Goal: Find specific page/section

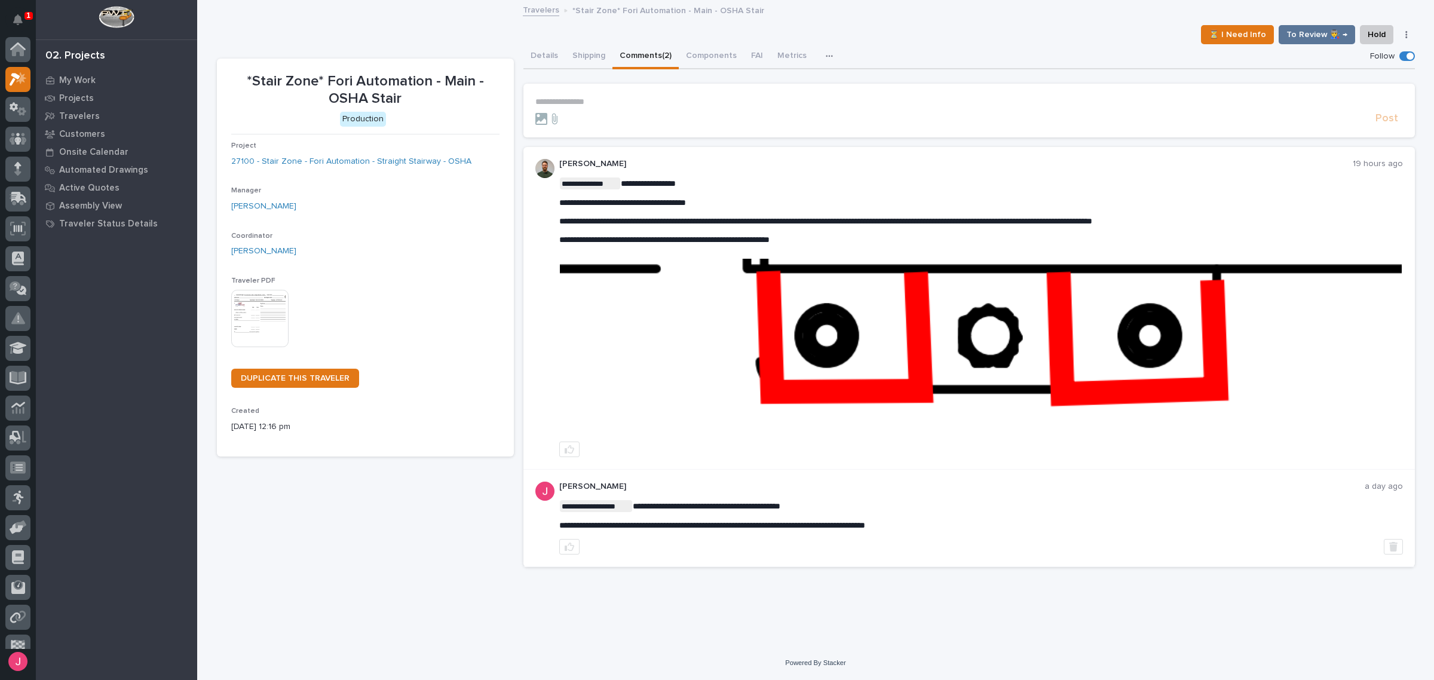
scroll to position [30, 0]
click at [542, 10] on link "Back to My Work" at bounding box center [563, 9] width 63 height 14
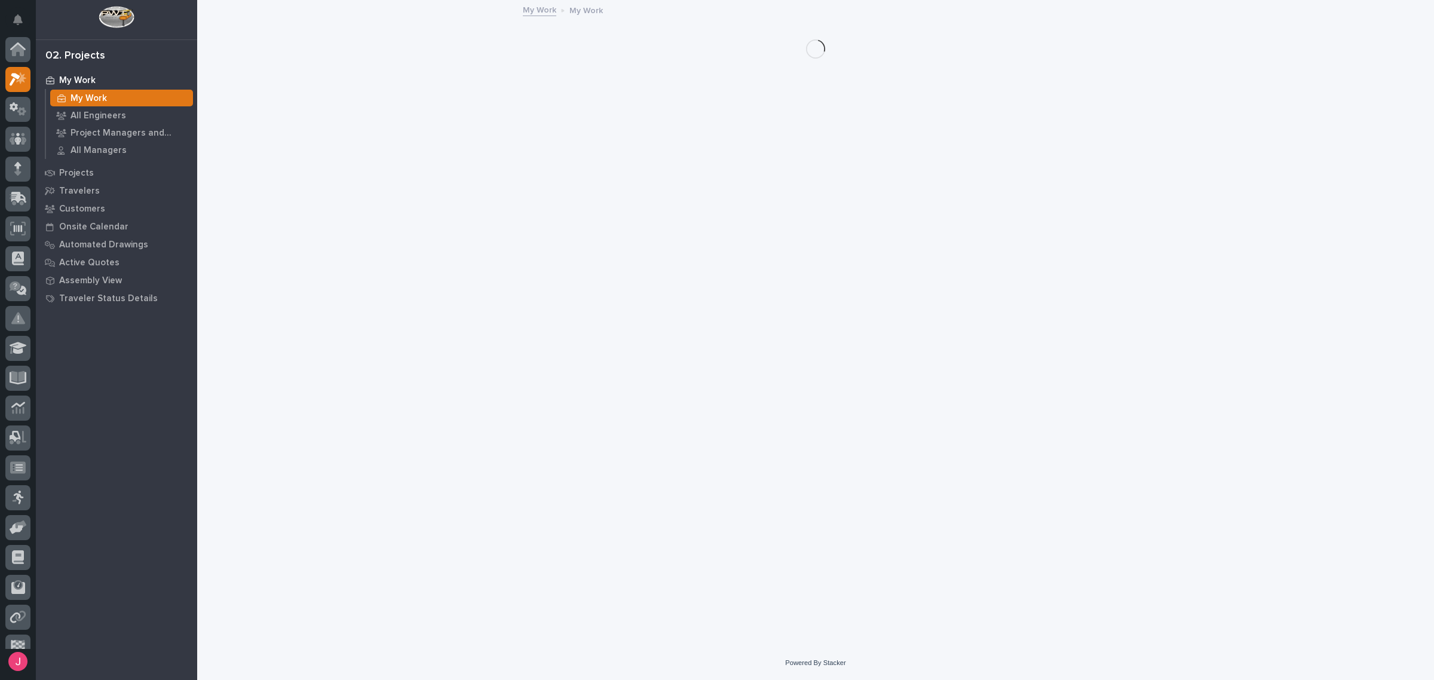
scroll to position [32, 0]
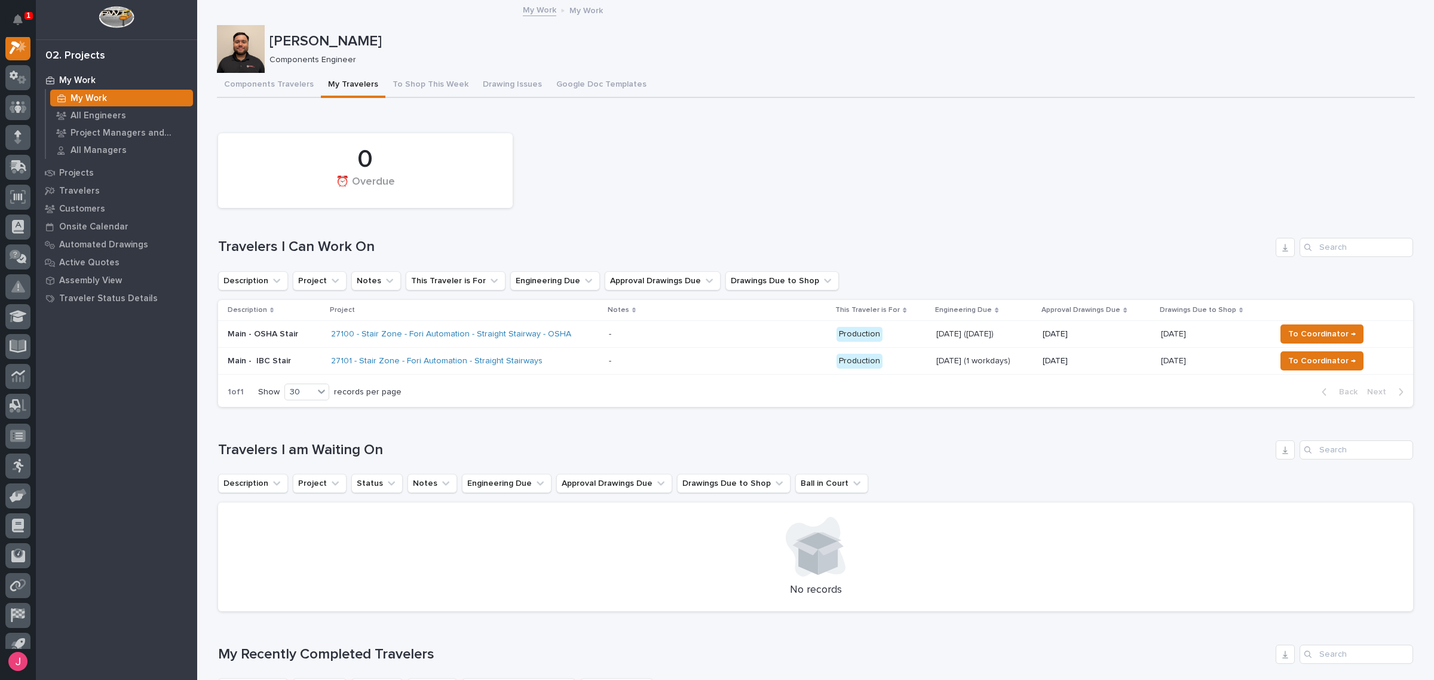
click at [823, 54] on div "Components Engineer" at bounding box center [837, 59] width 1136 height 13
